Goal: Obtain resource: Download file/media

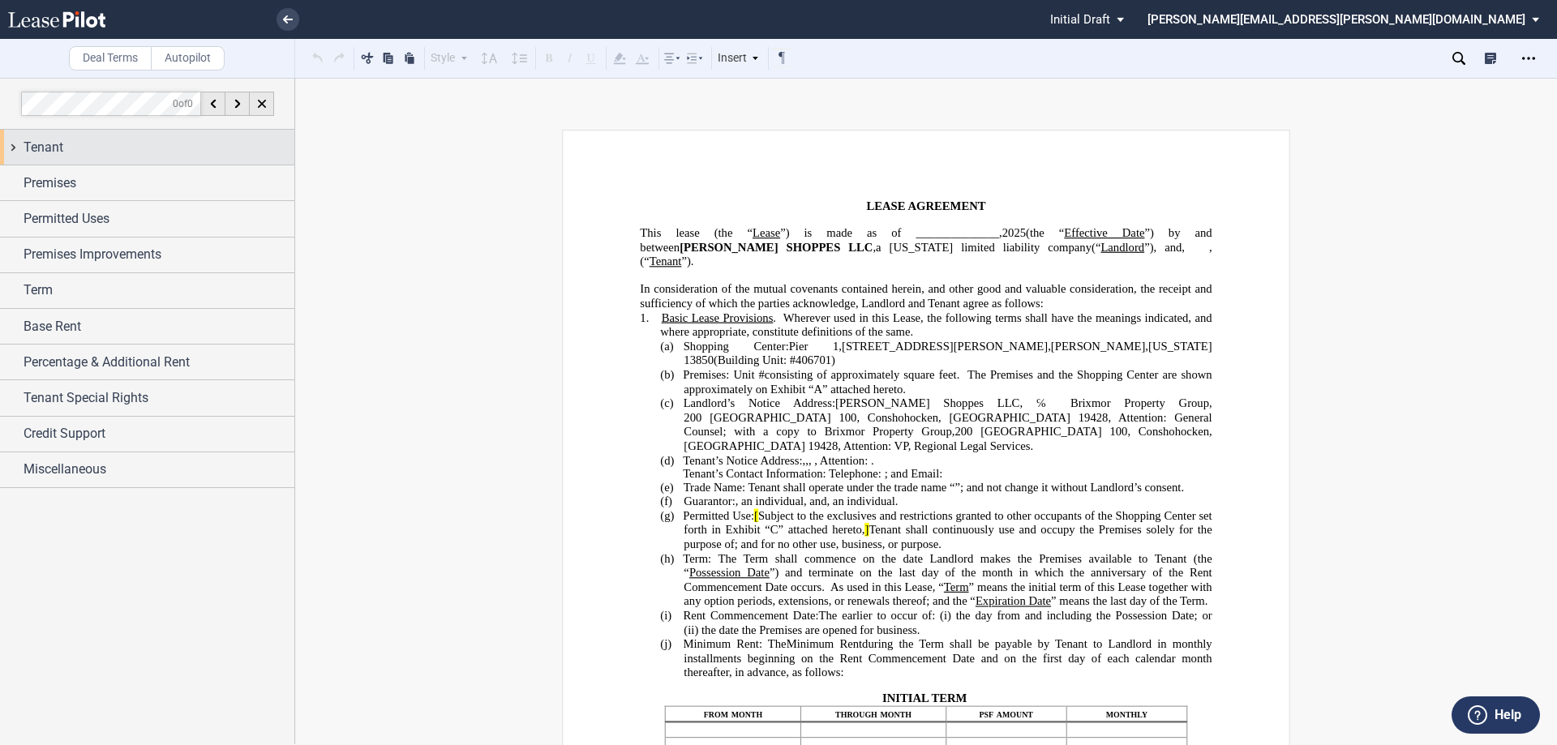
click at [77, 156] on div "Tenant" at bounding box center [159, 147] width 271 height 19
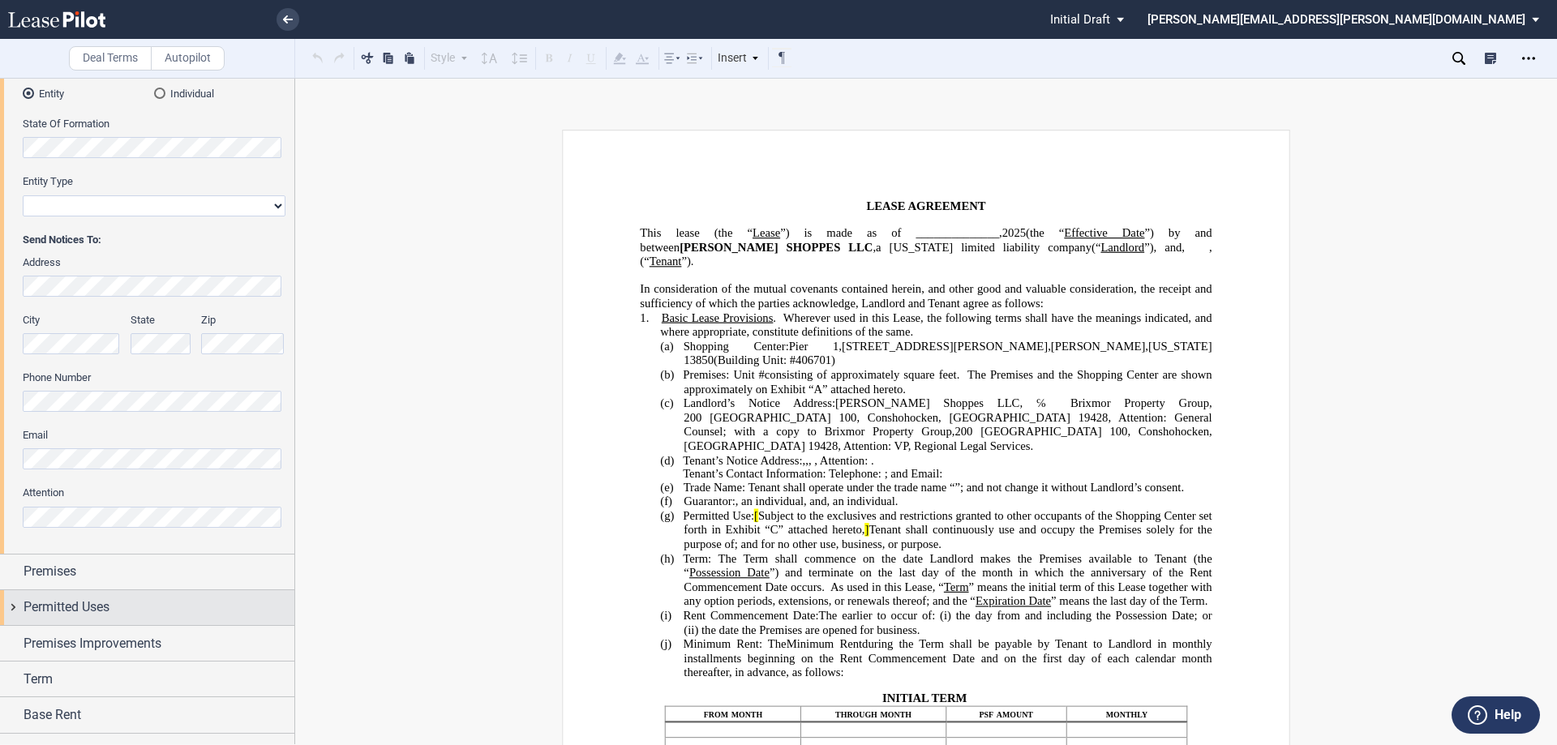
scroll to position [324, 0]
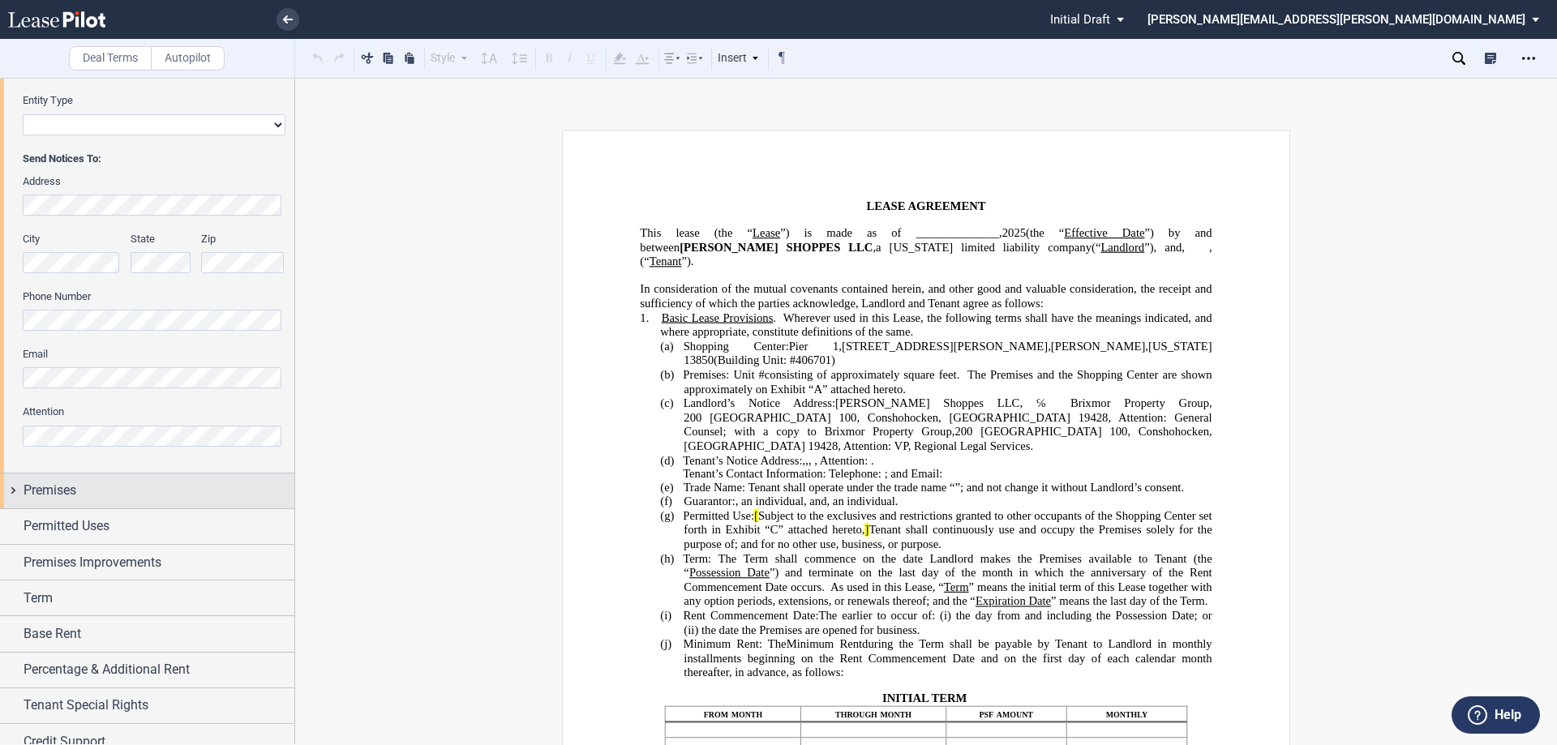
click at [90, 491] on div "Premises" at bounding box center [159, 490] width 271 height 19
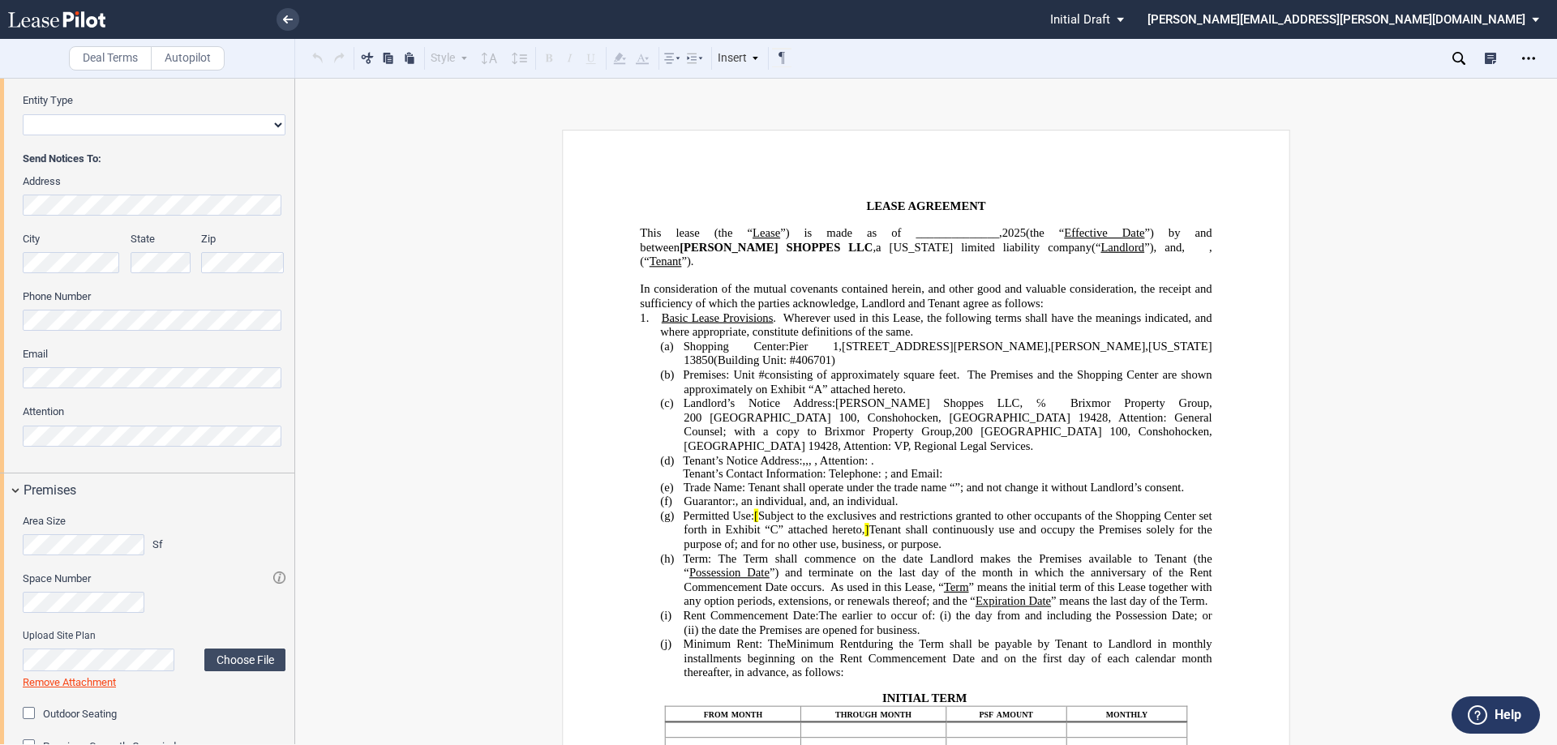
scroll to position [568, 0]
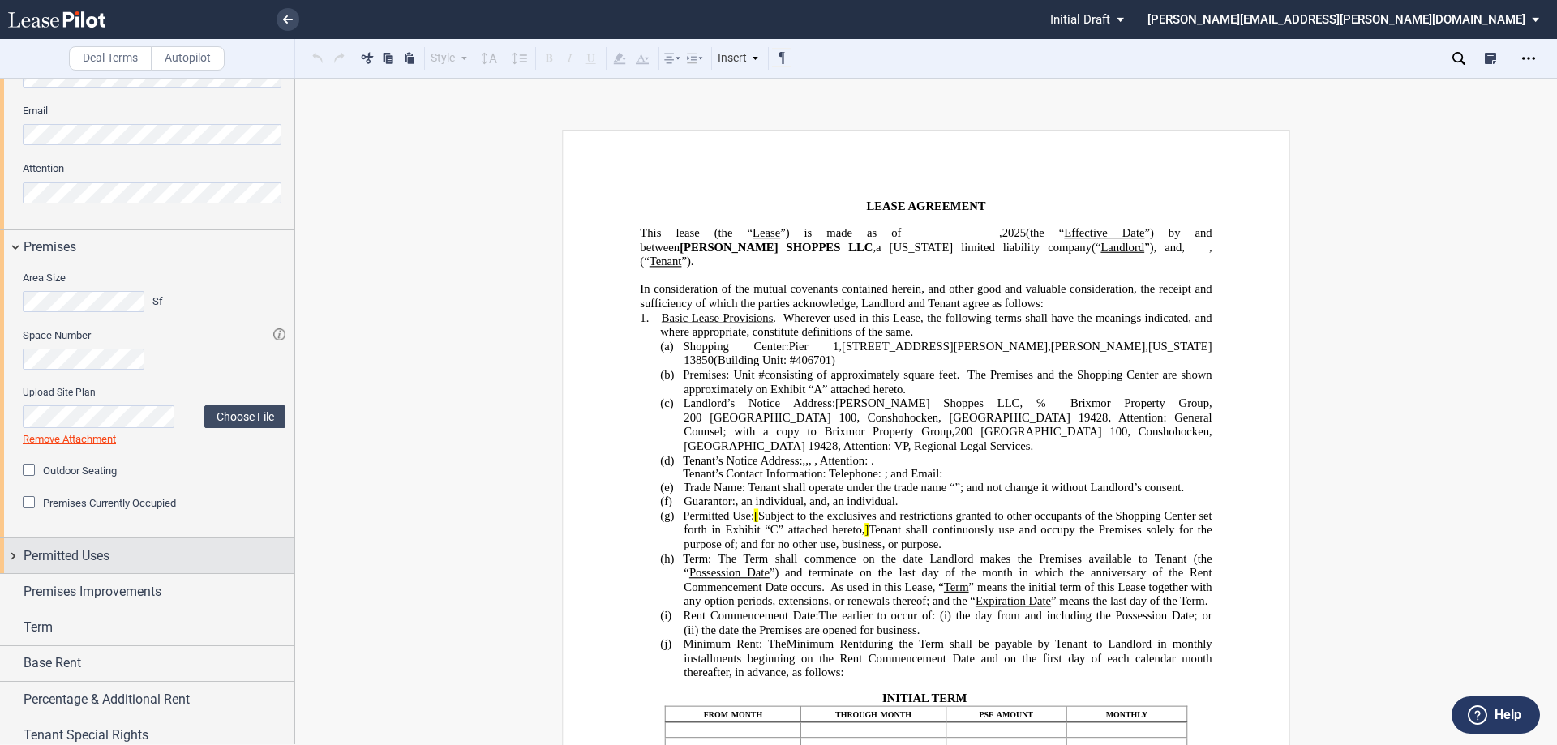
click at [105, 550] on span "Permitted Uses" at bounding box center [67, 556] width 86 height 19
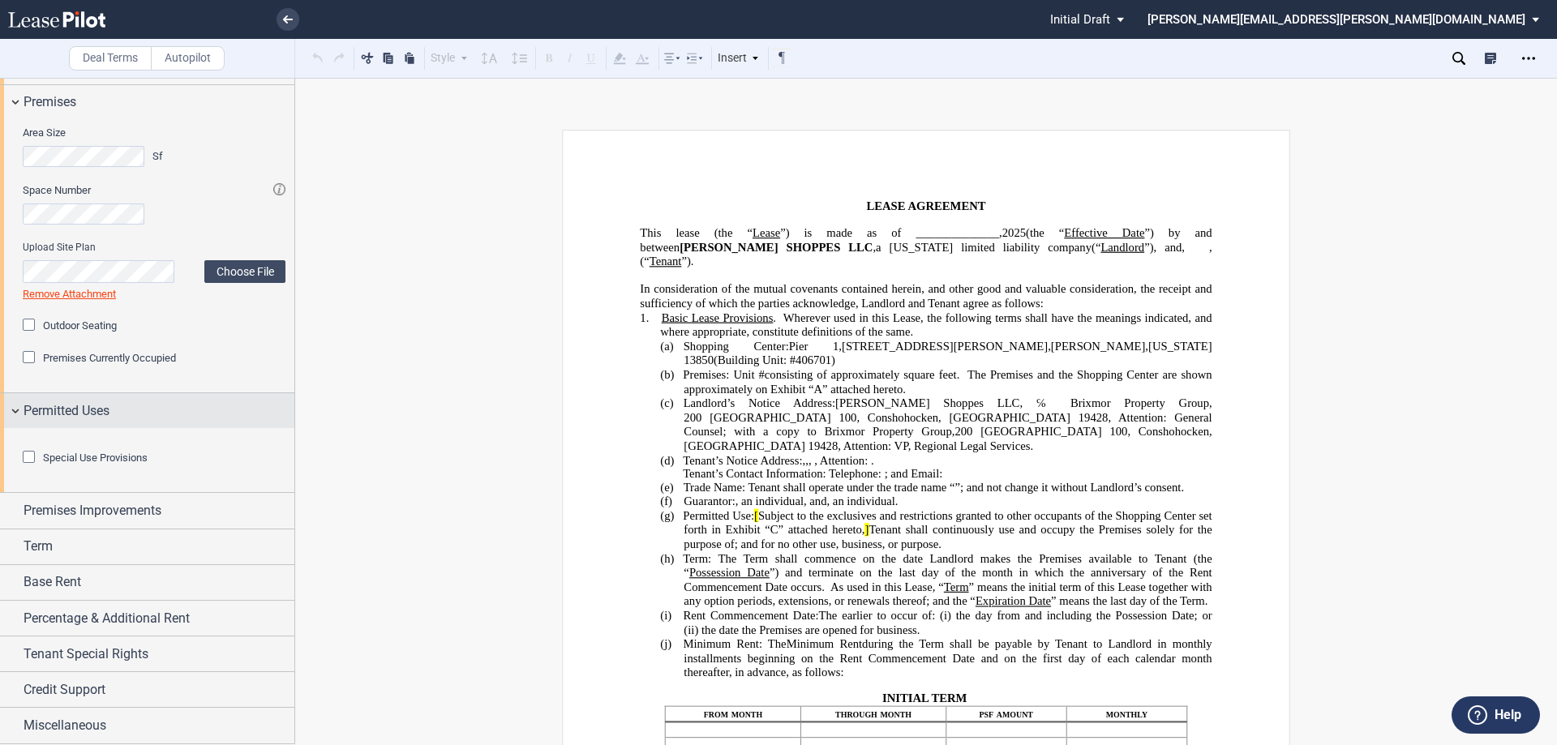
scroll to position [802, 0]
click at [115, 455] on span "Special Use Provisions" at bounding box center [95, 458] width 105 height 12
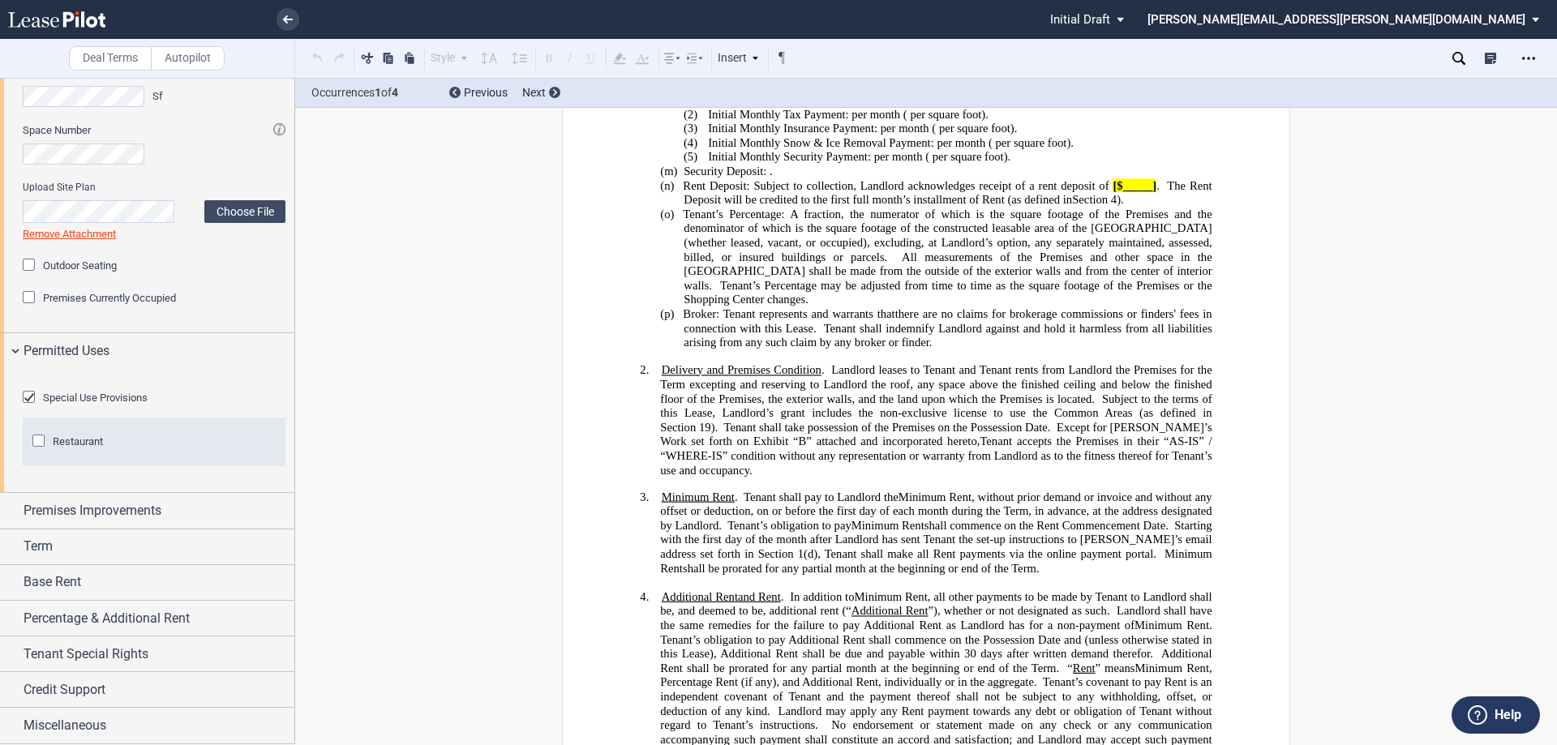
click at [101, 448] on span "Restaurant" at bounding box center [78, 441] width 50 height 12
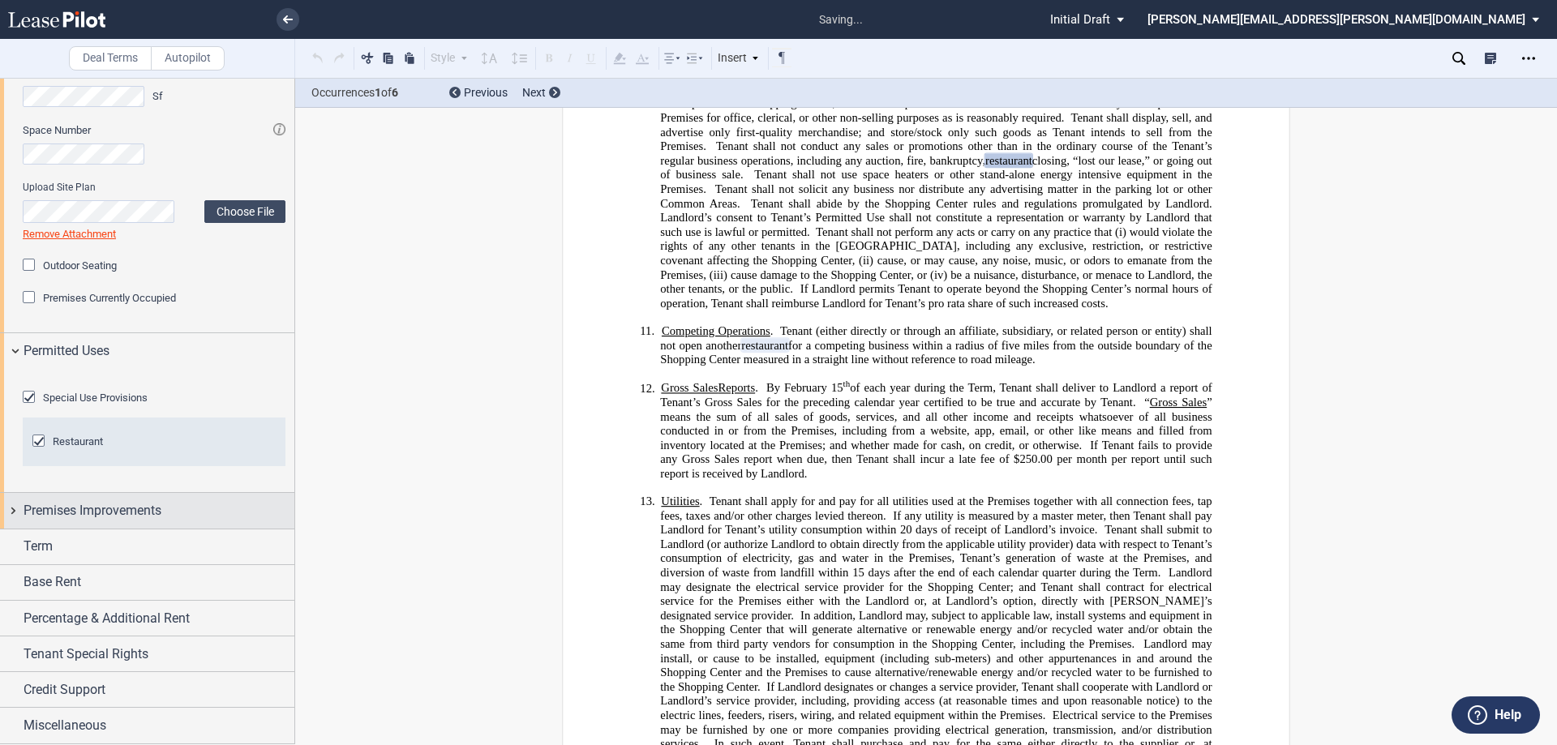
scroll to position [2871, 0]
click at [118, 521] on span "Premises Improvements" at bounding box center [93, 510] width 138 height 19
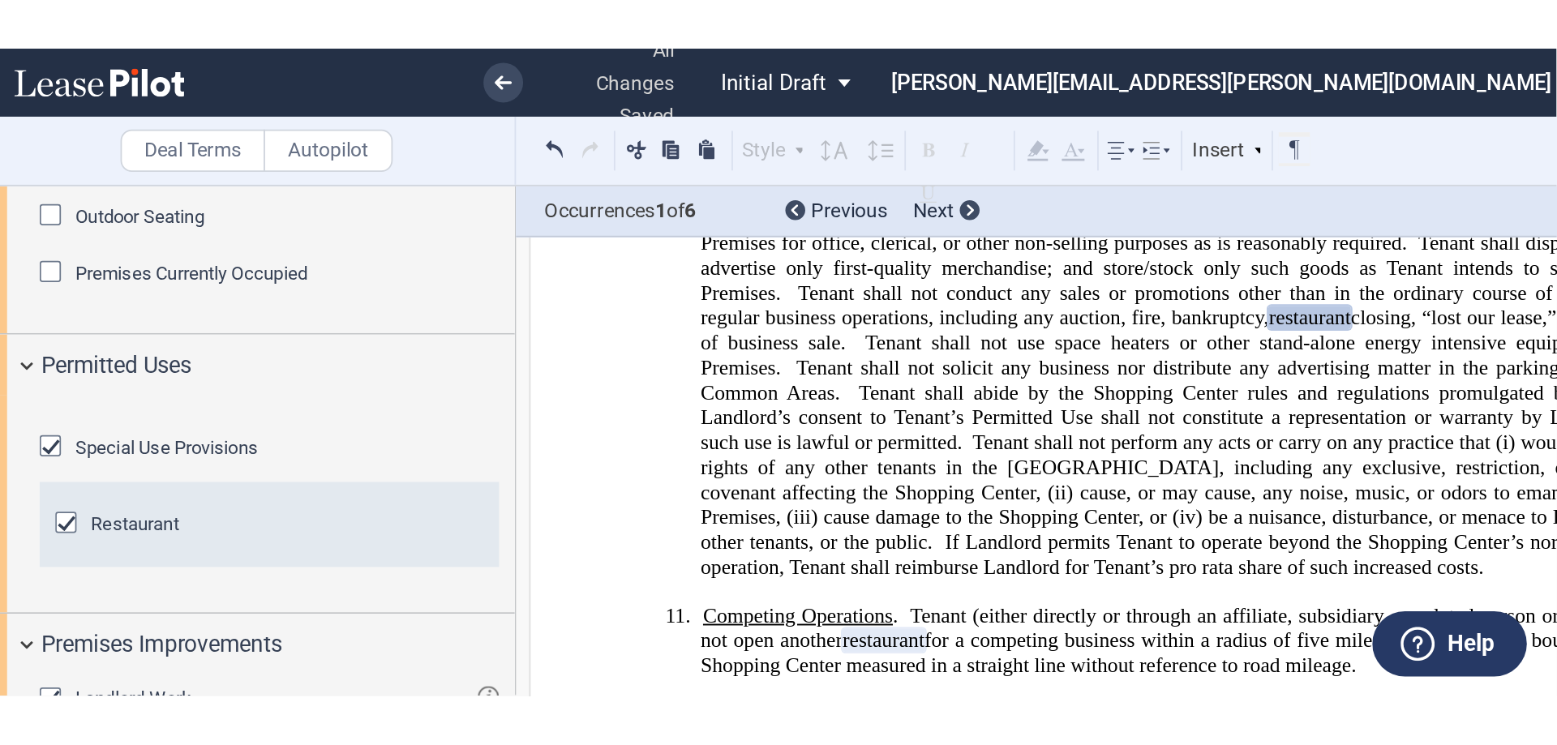
scroll to position [942, 0]
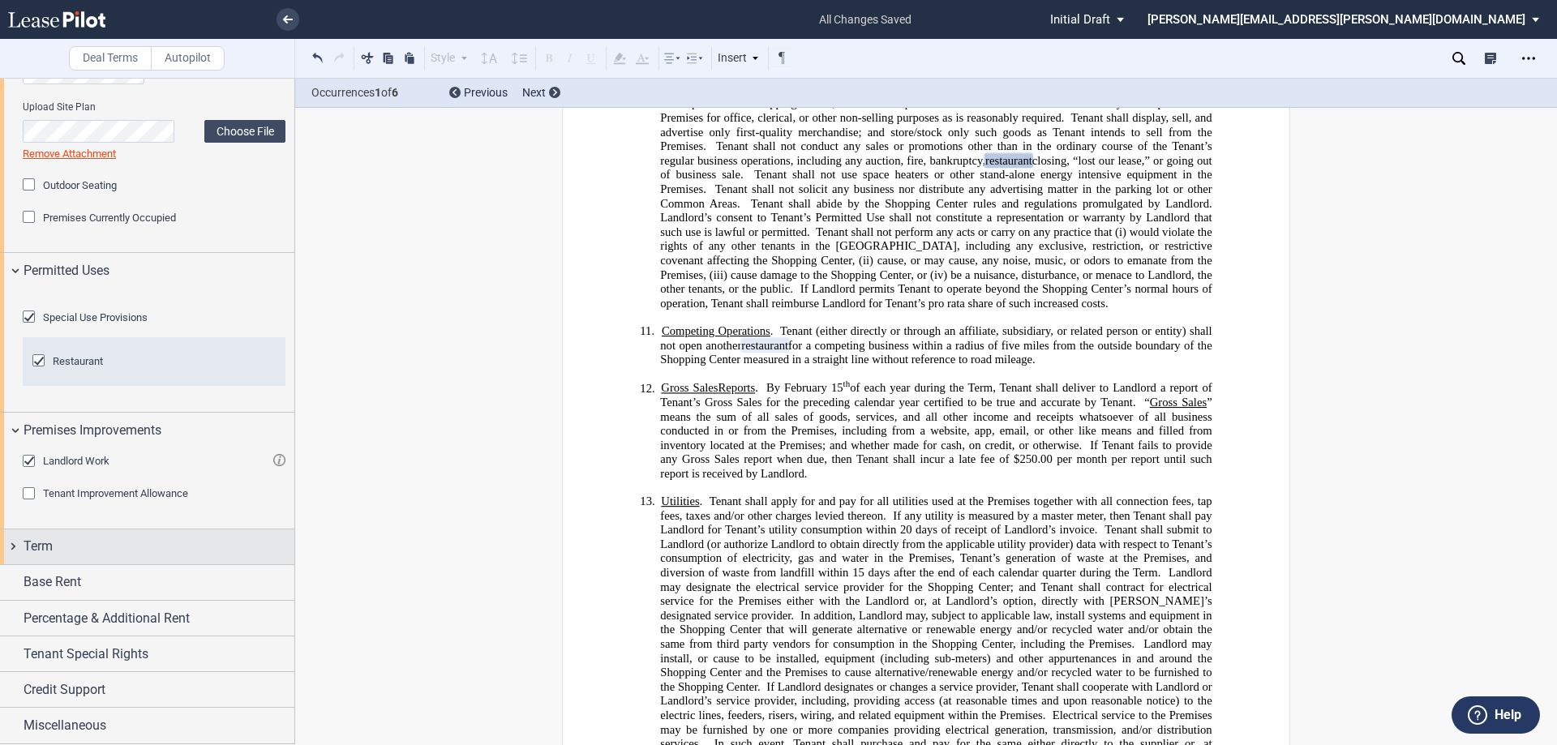
click at [148, 547] on div "Term" at bounding box center [159, 546] width 271 height 19
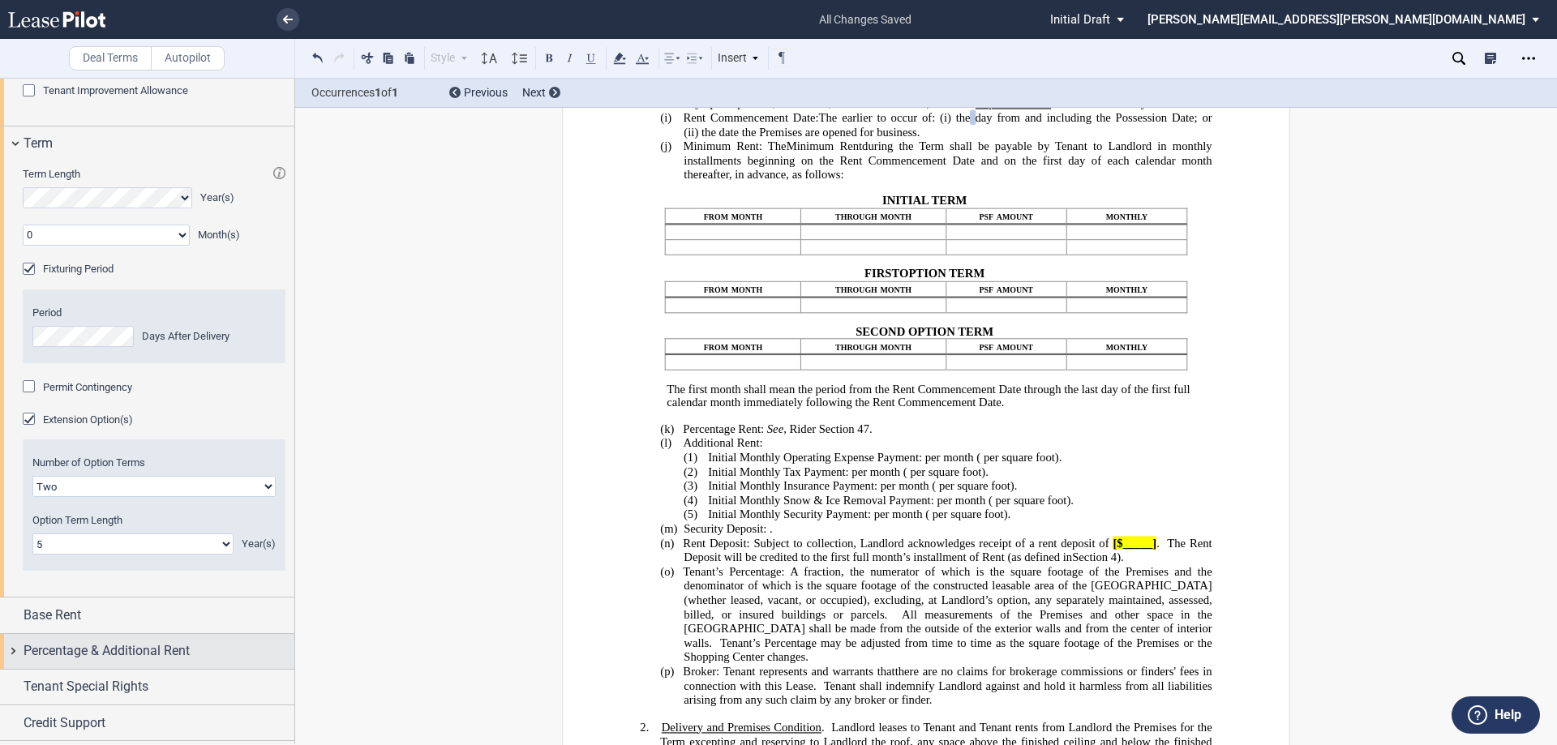
scroll to position [1348, 0]
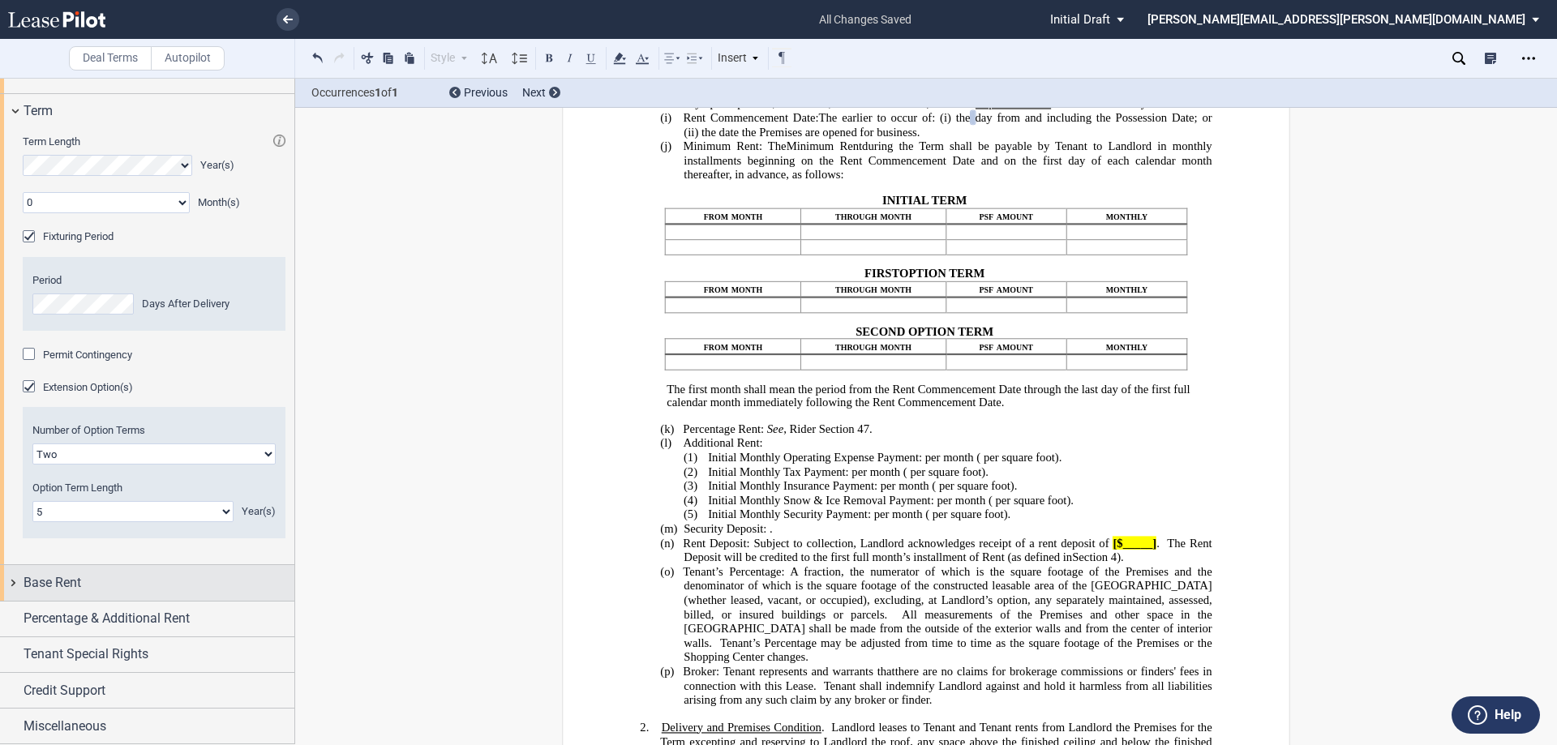
click at [138, 593] on div "Base Rent" at bounding box center [159, 582] width 271 height 19
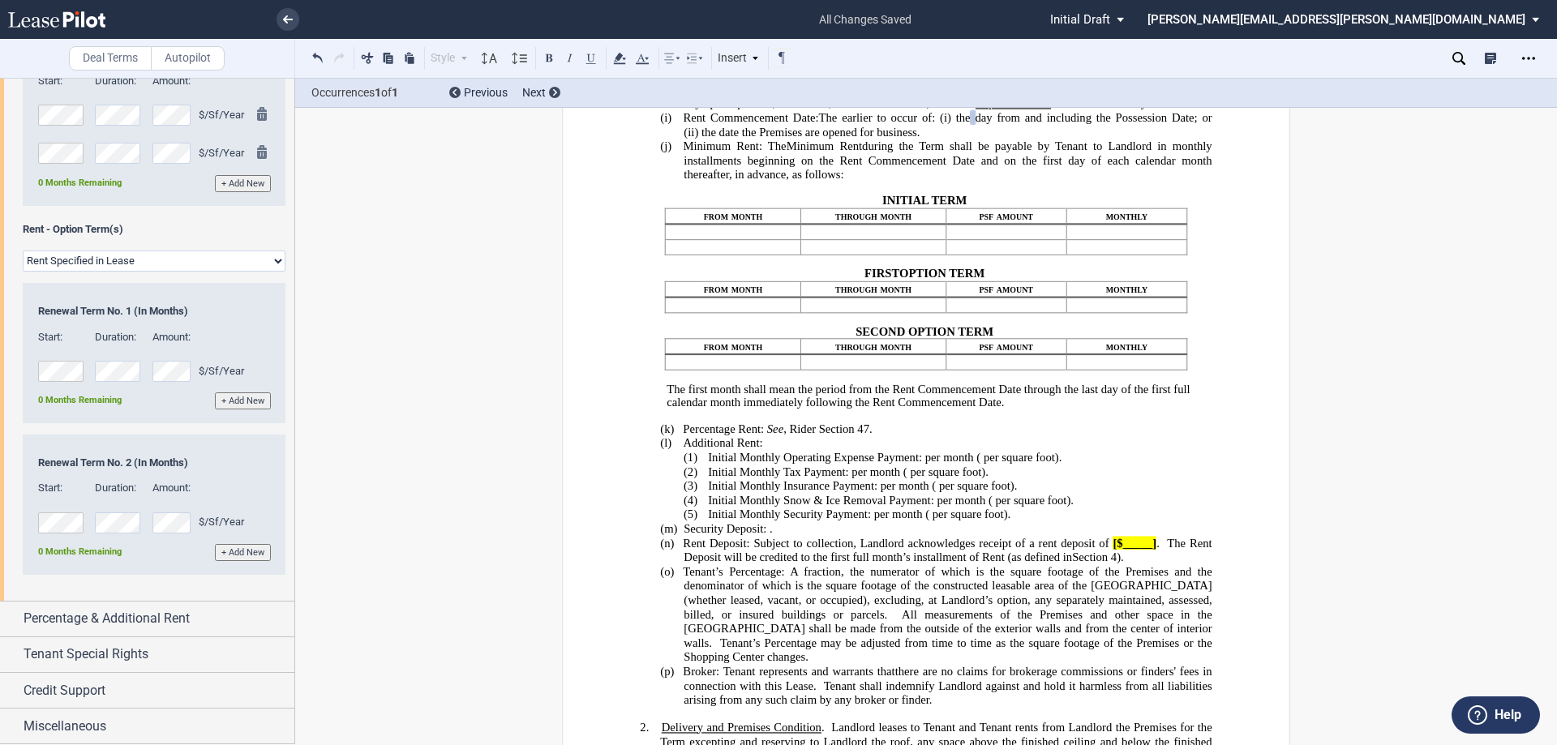
scroll to position [1975, 0]
click at [147, 623] on span "Percentage & Additional Rent" at bounding box center [107, 618] width 166 height 19
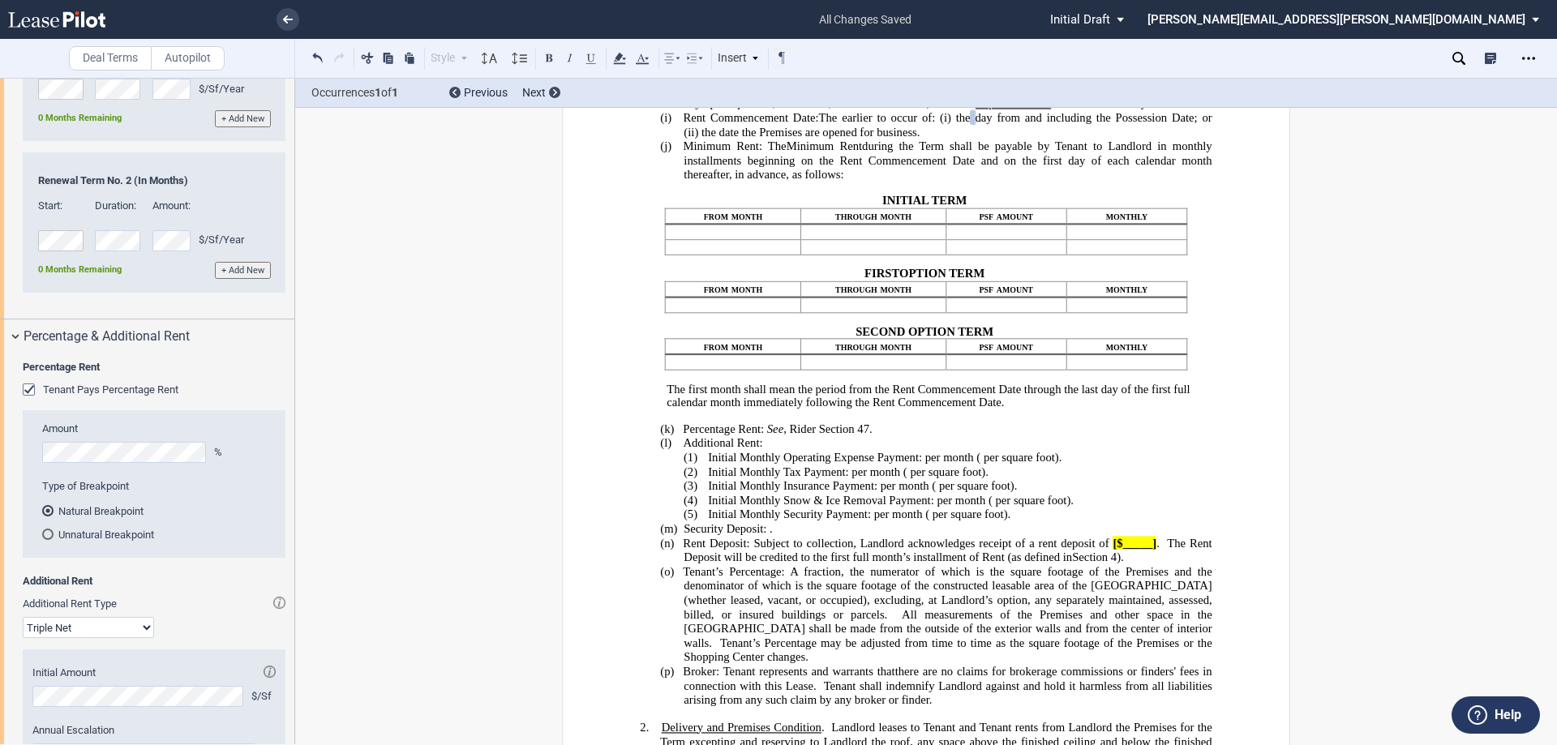
scroll to position [2219, 0]
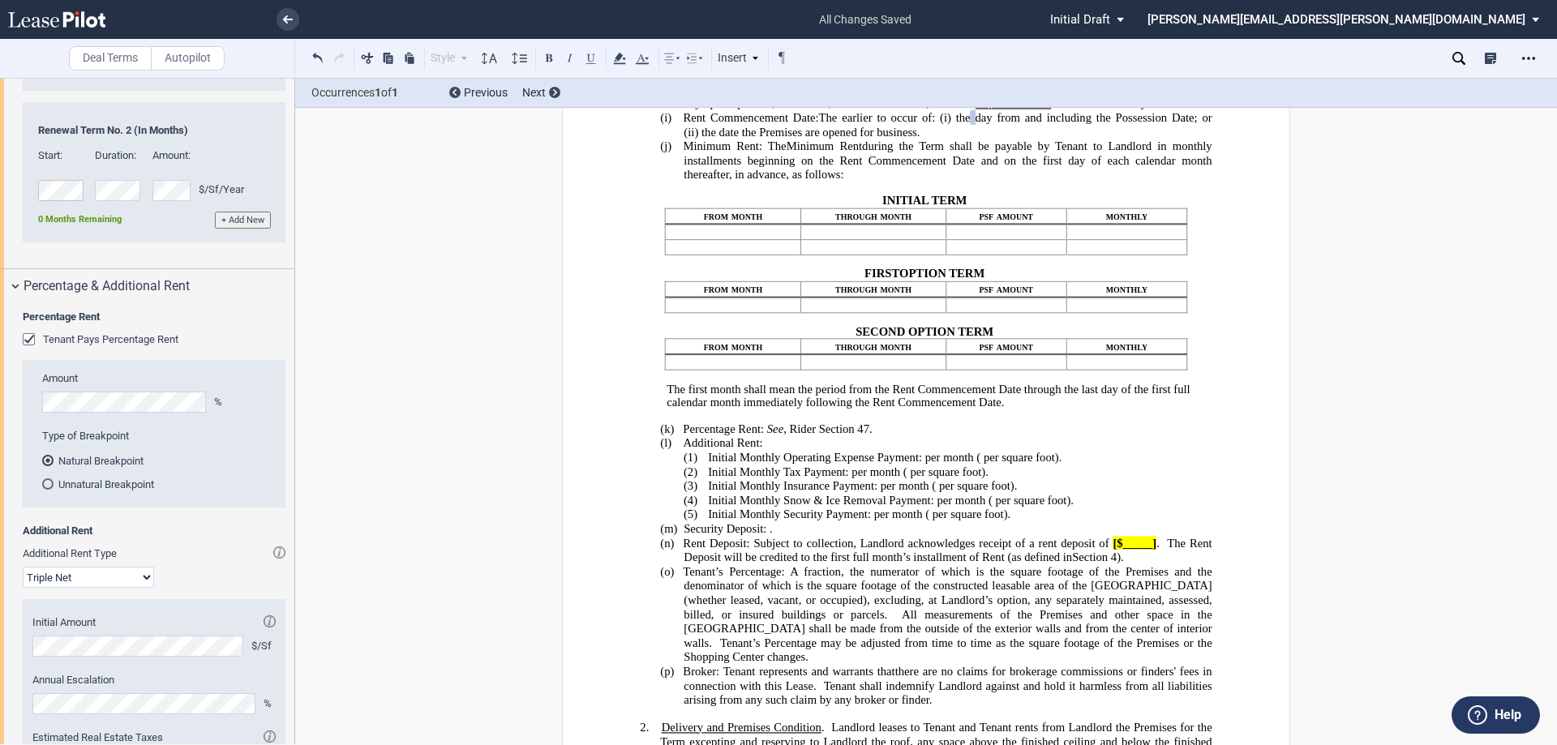
click at [135, 345] on span "Tenant Pays Percentage Rent" at bounding box center [110, 339] width 135 height 12
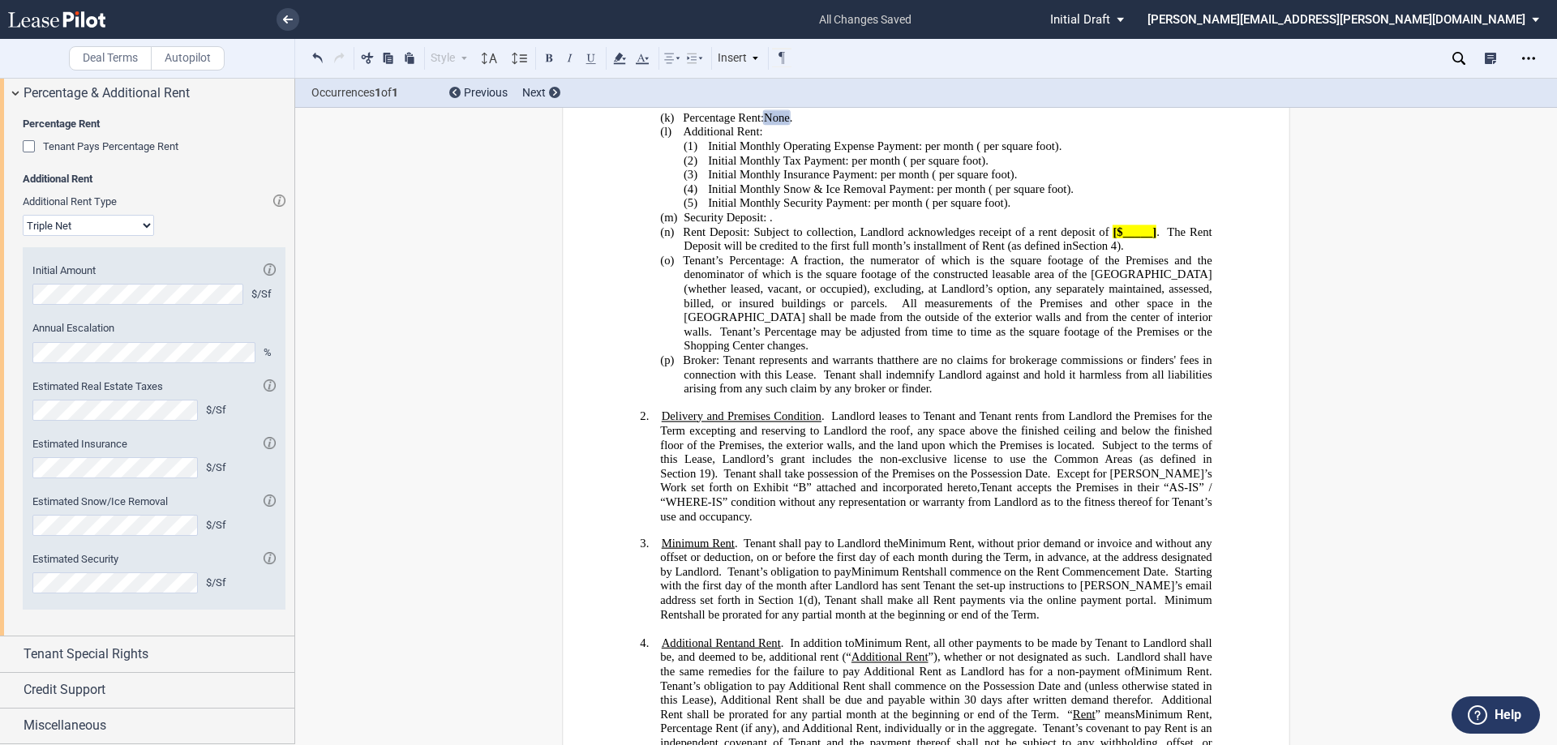
scroll to position [2501, 0]
click at [131, 658] on span "Tenant Special Rights" at bounding box center [86, 654] width 125 height 19
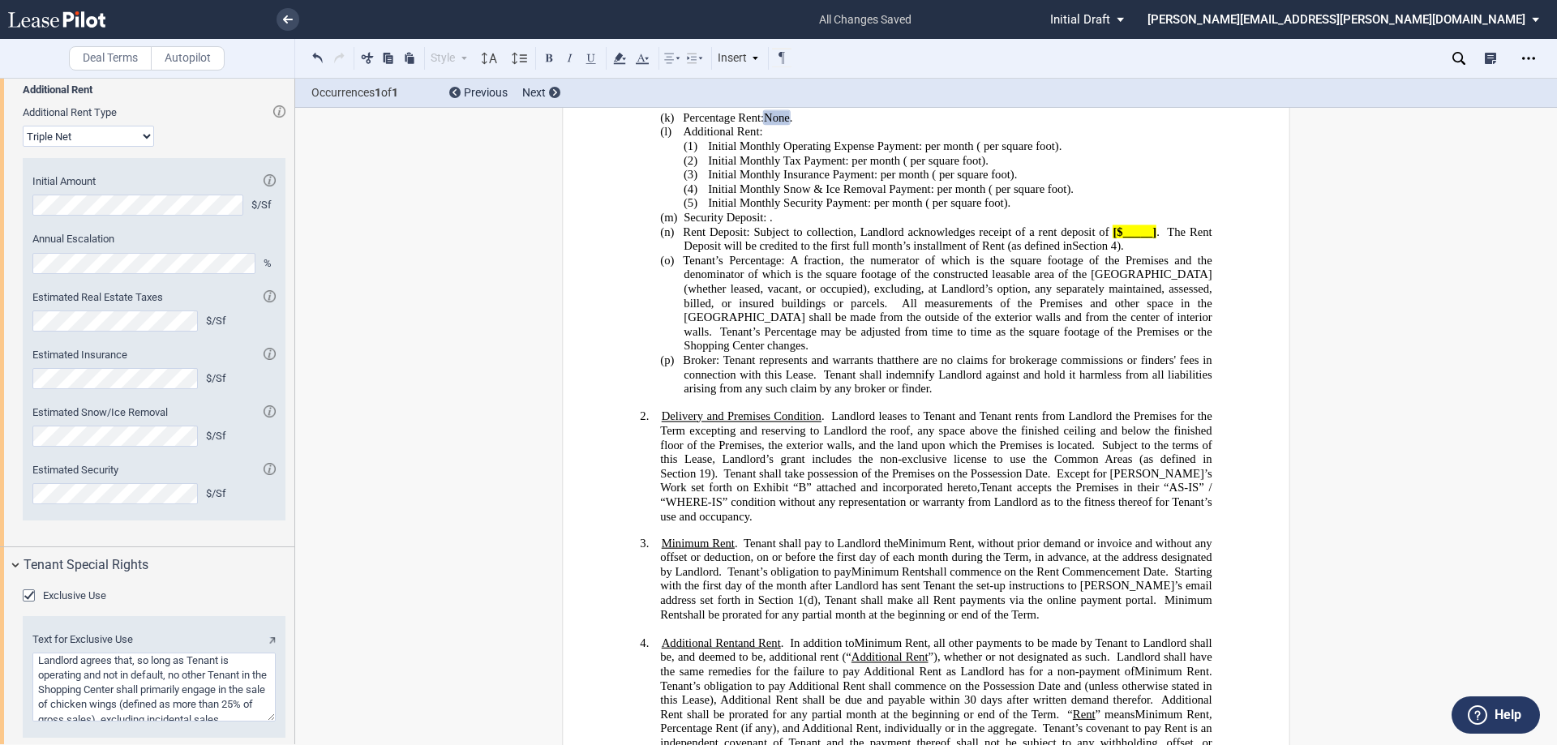
scroll to position [2682, 0]
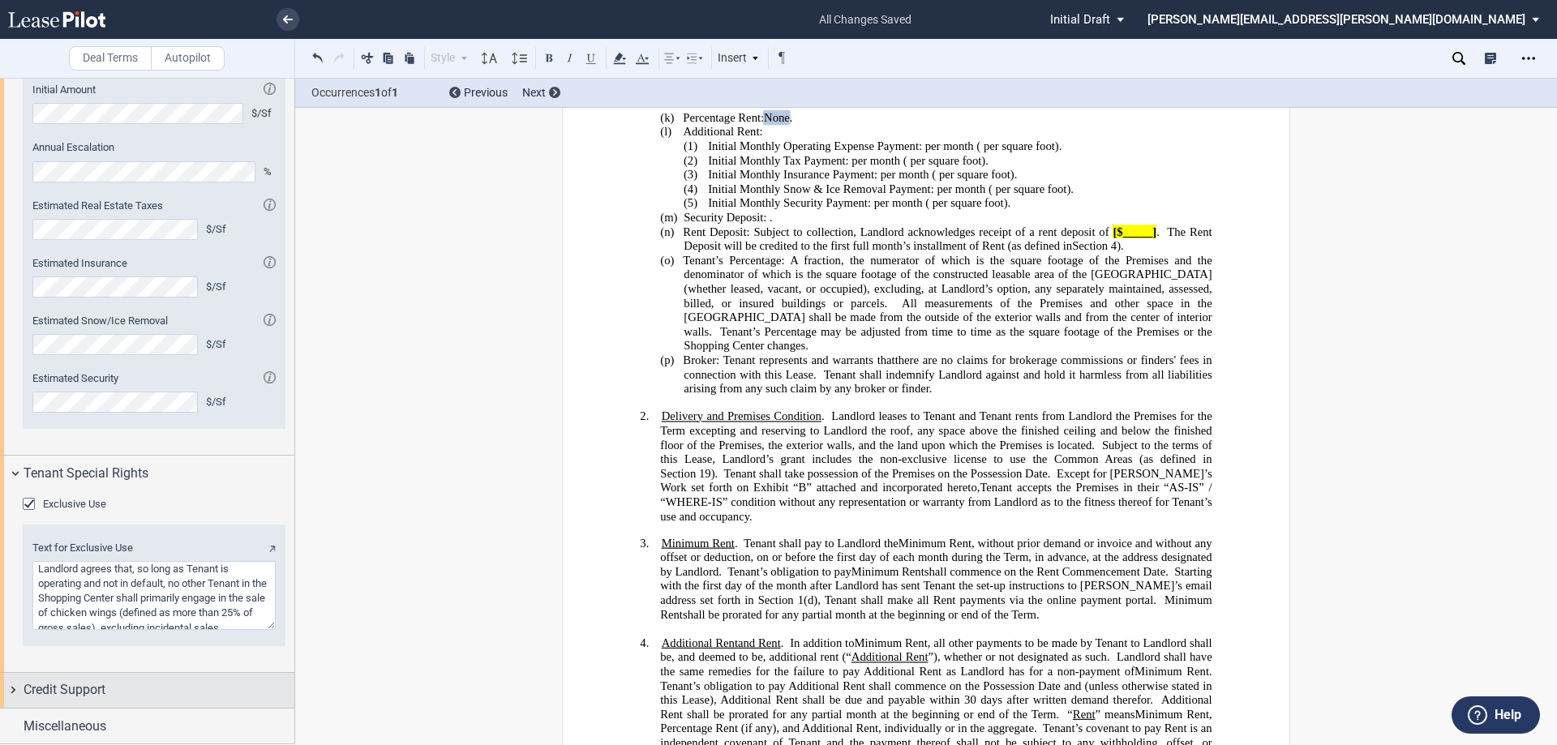
click at [140, 693] on div "Credit Support" at bounding box center [159, 689] width 271 height 19
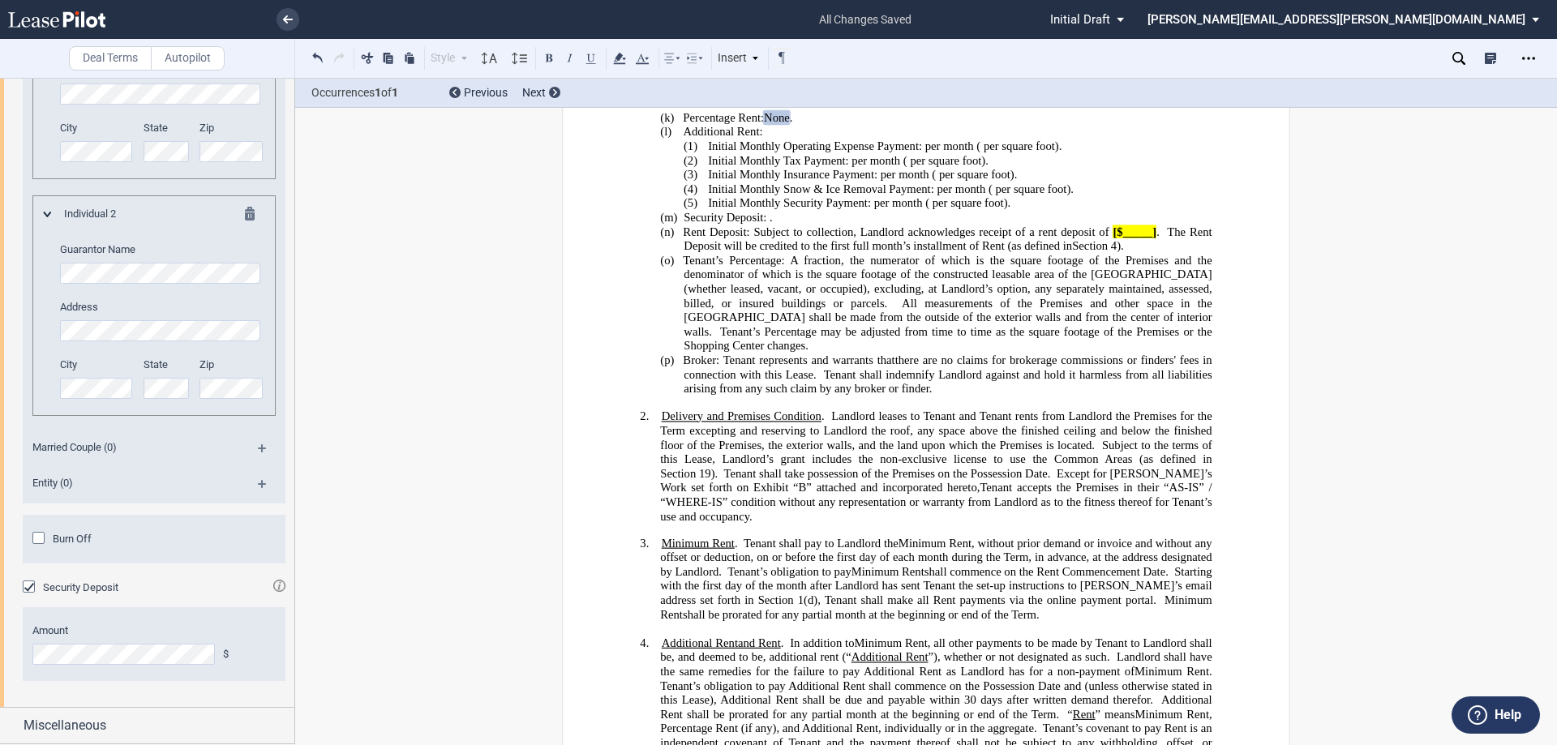
scroll to position [3540, 0]
click at [131, 549] on div "Burn Off Period Before Burn Off Effective Year(s)" at bounding box center [153, 547] width 243 height 32
click at [71, 539] on span "Burn Off" at bounding box center [72, 539] width 39 height 12
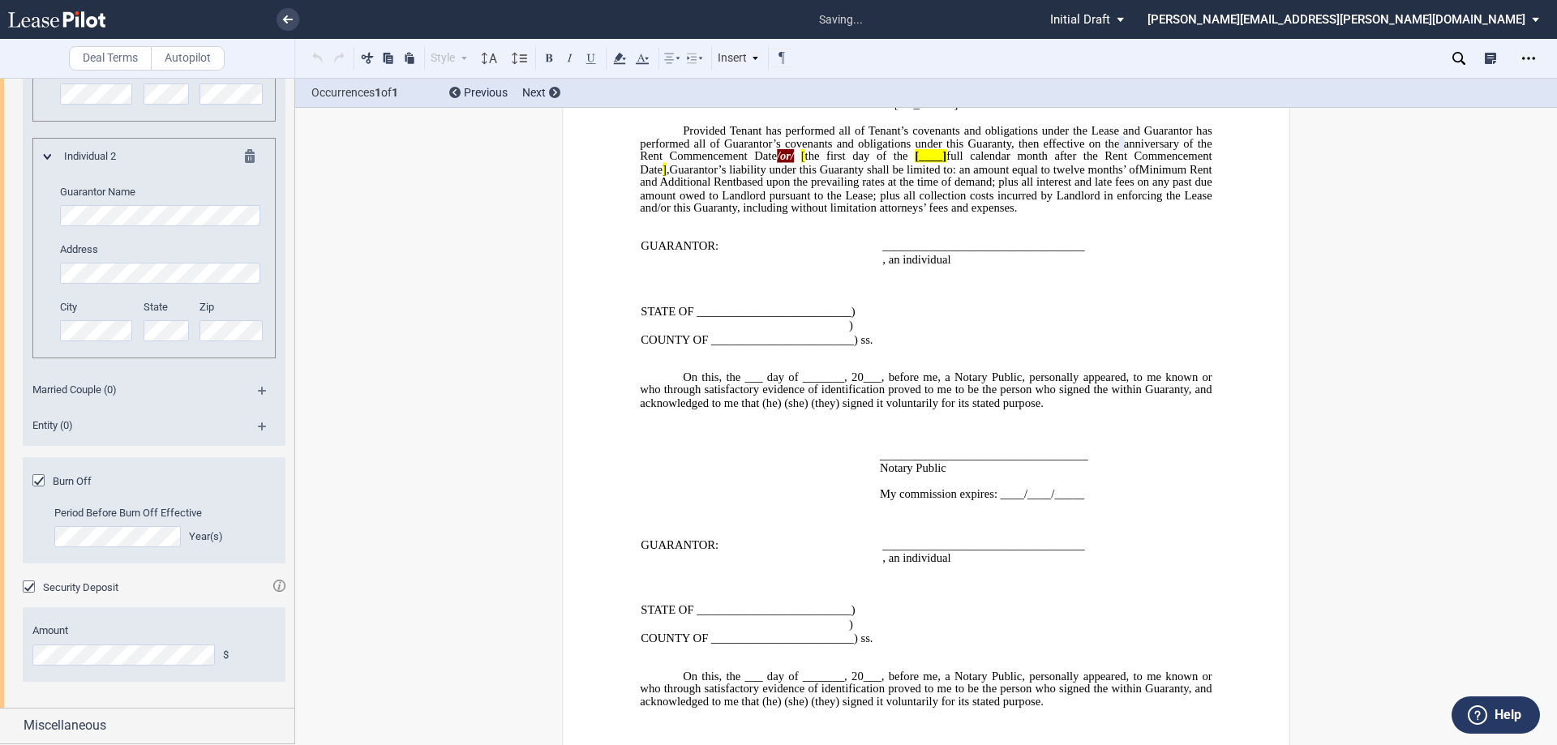
scroll to position [3597, 0]
click at [104, 719] on span "Miscellaneous" at bounding box center [65, 725] width 83 height 19
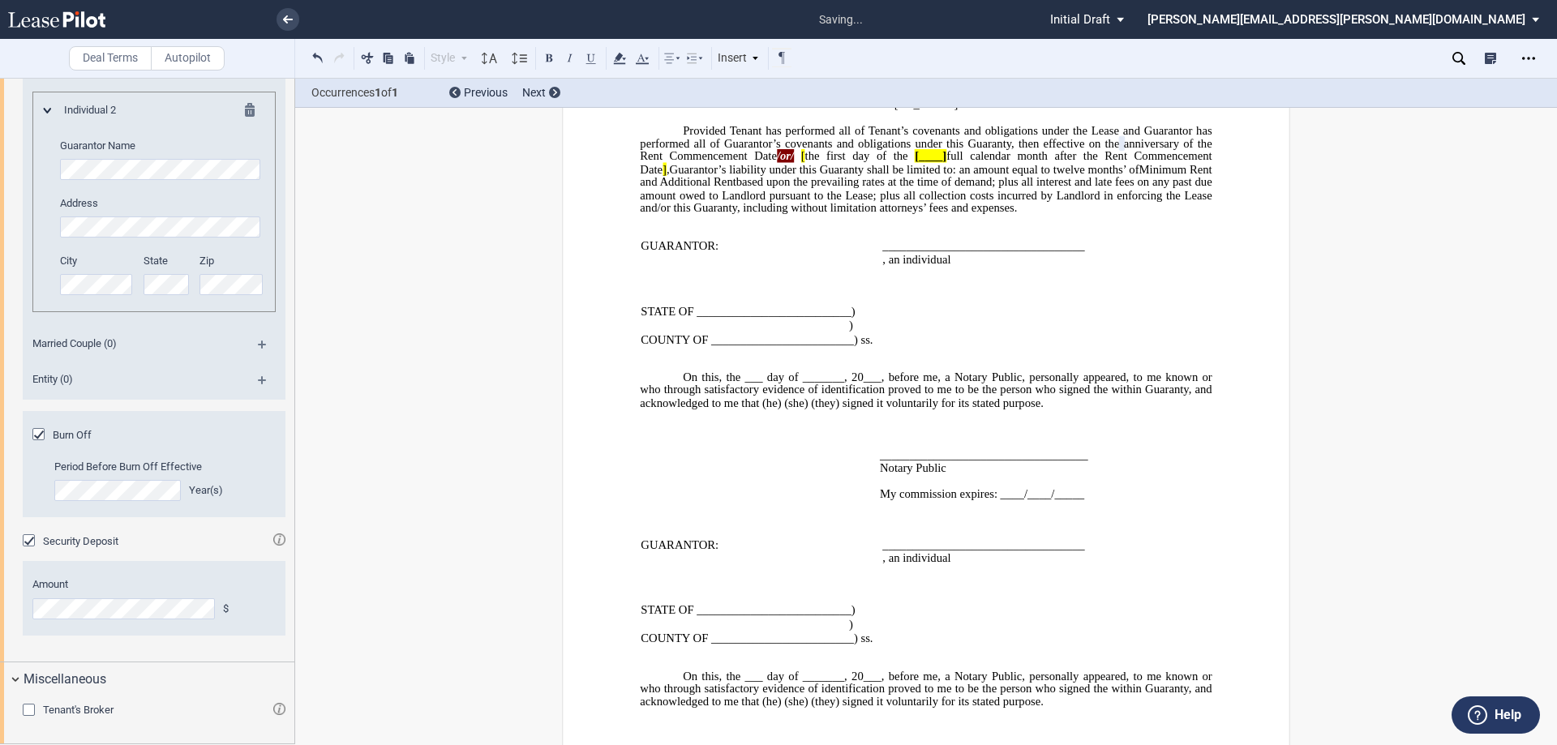
scroll to position [3640, 0]
click at [102, 713] on span "Tenant's Broker" at bounding box center [78, 708] width 71 height 12
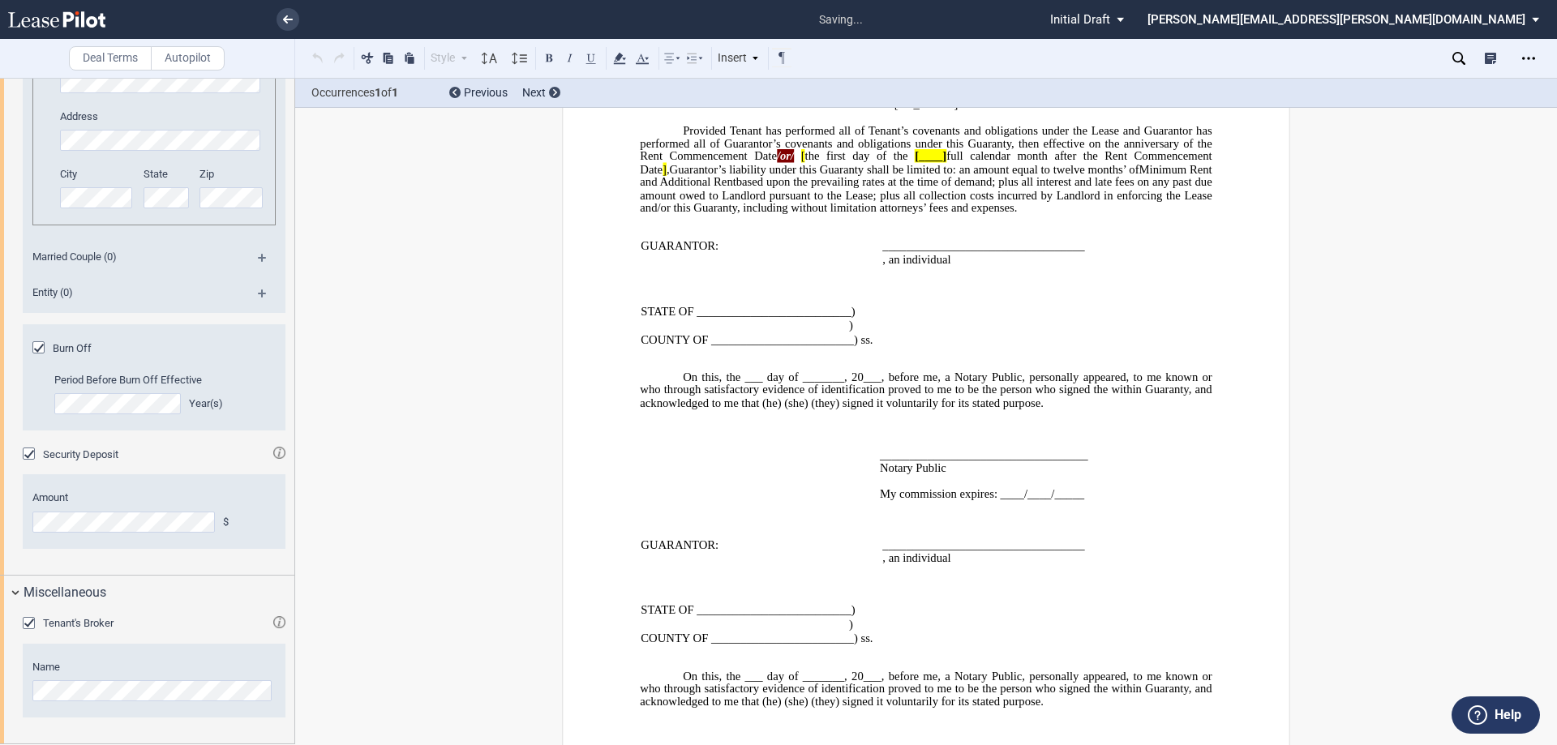
scroll to position [1038, 0]
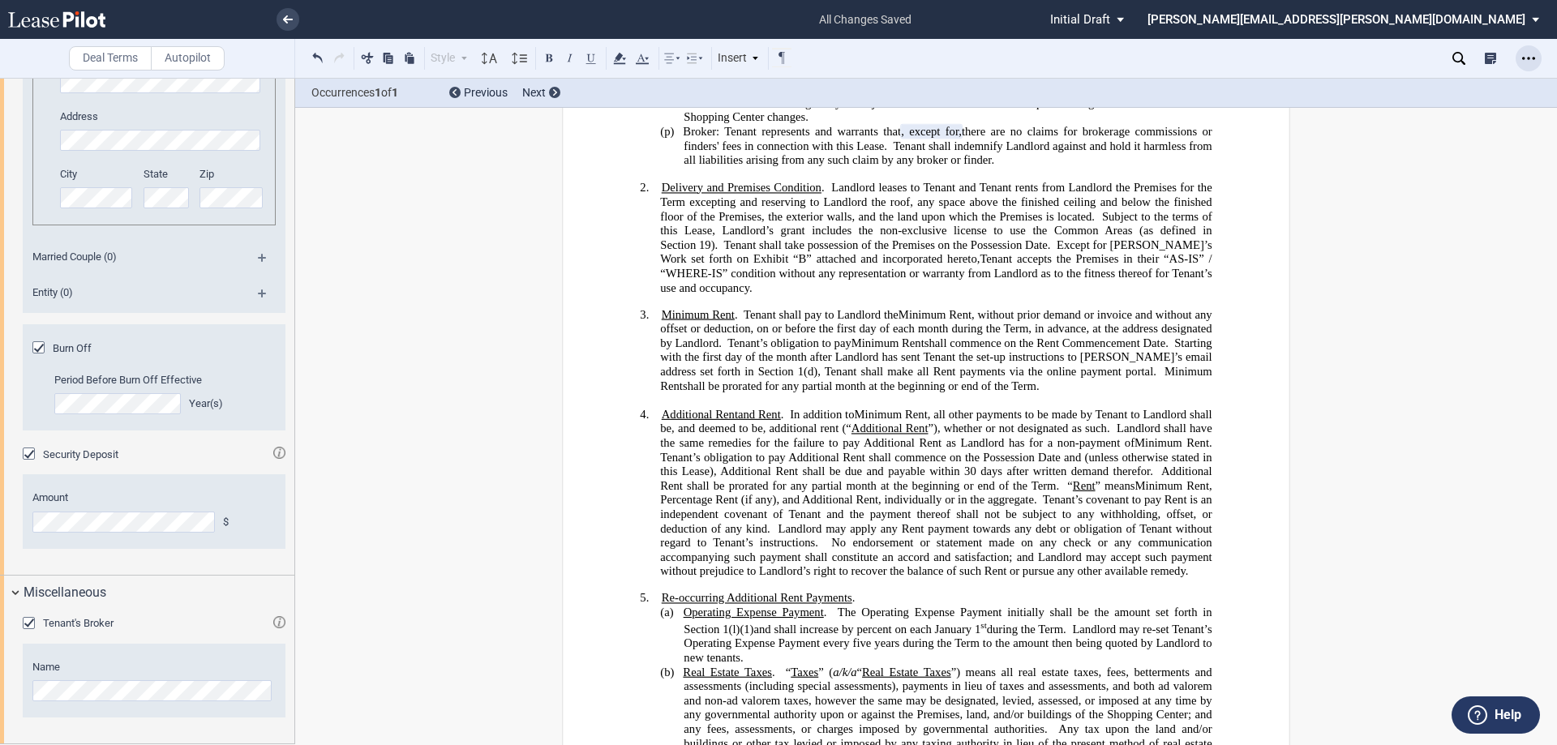
click at [1529, 62] on icon "Open Lease options menu" at bounding box center [1528, 58] width 13 height 13
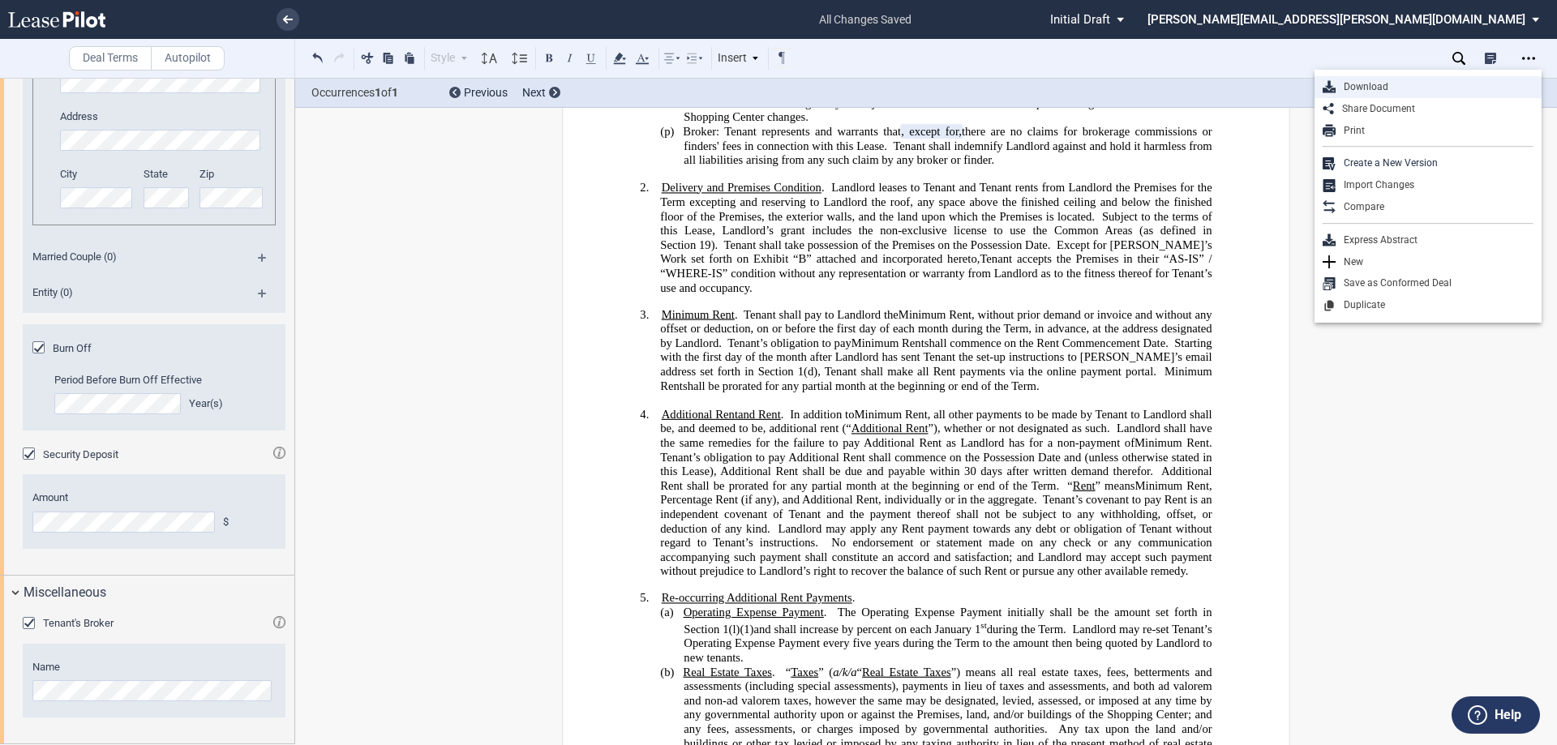
click at [1357, 82] on div "Download" at bounding box center [1435, 87] width 198 height 14
